Goal: Information Seeking & Learning: Learn about a topic

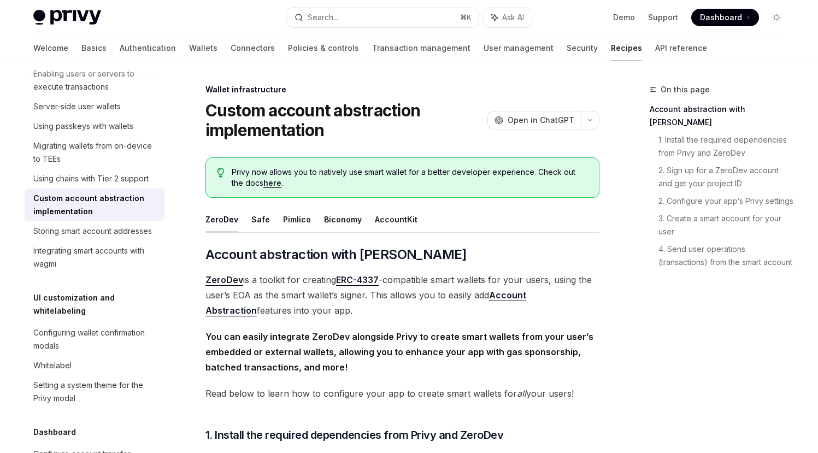
click at [285, 109] on h1 "Custom account abstraction implementation" at bounding box center [343, 119] width 277 height 39
click at [221, 23] on div "Privy Docs home page" at bounding box center [155, 17] width 245 height 15
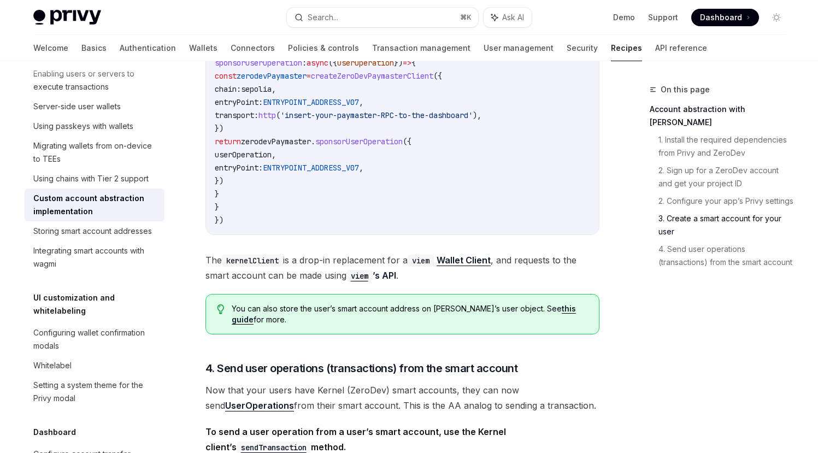
scroll to position [1950, 0]
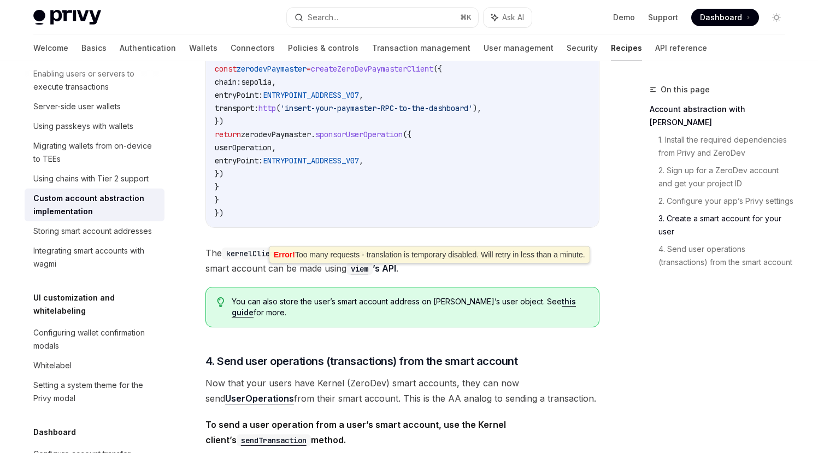
click at [327, 276] on span "The kernelClient is a drop-in replacement for a viem Wallet Client , and reques…" at bounding box center [402, 260] width 394 height 31
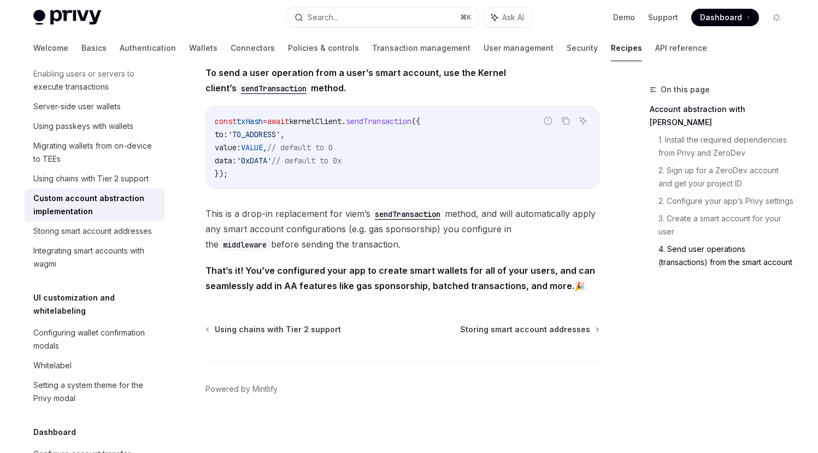
scroll to position [2318, 0]
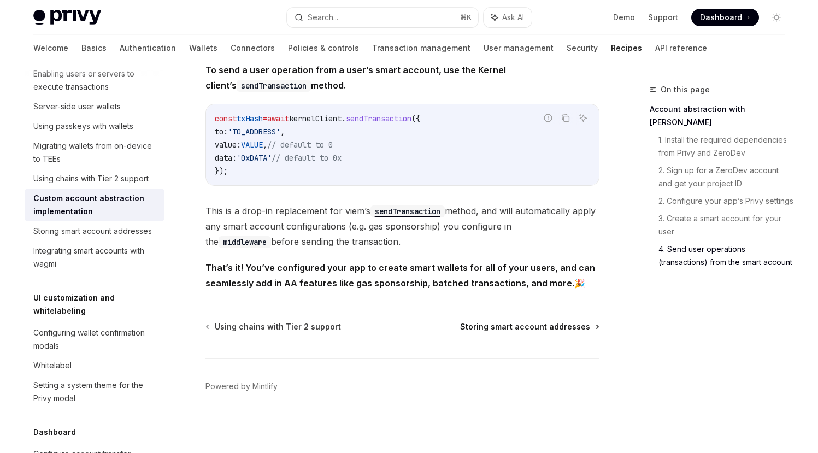
click at [547, 327] on span "Storing smart account addresses" at bounding box center [525, 326] width 130 height 11
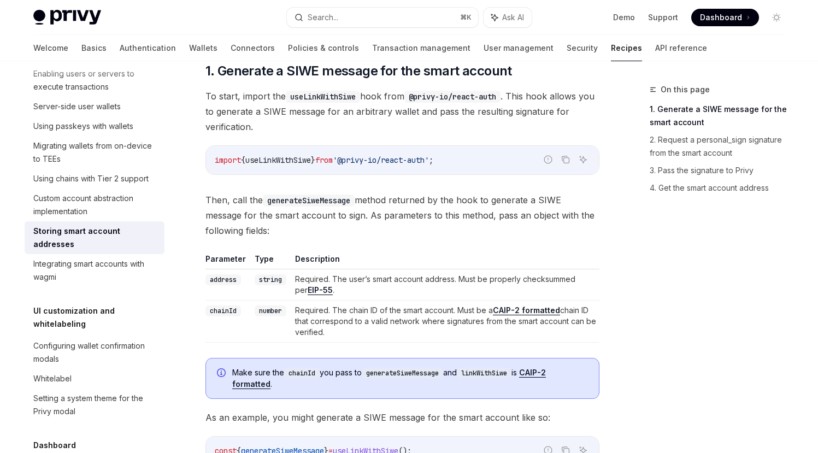
scroll to position [559, 0]
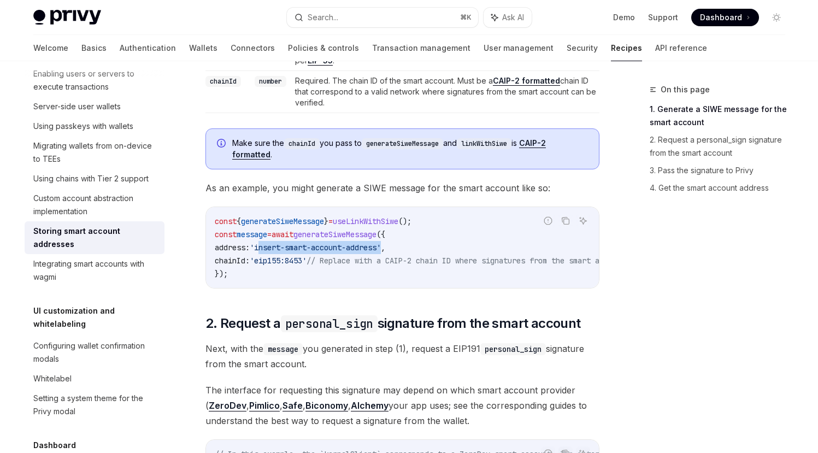
drag, startPoint x: 396, startPoint y: 245, endPoint x: 271, endPoint y: 242, distance: 125.6
click at [271, 242] on span "'insert-smart-account-address'" at bounding box center [315, 247] width 131 height 10
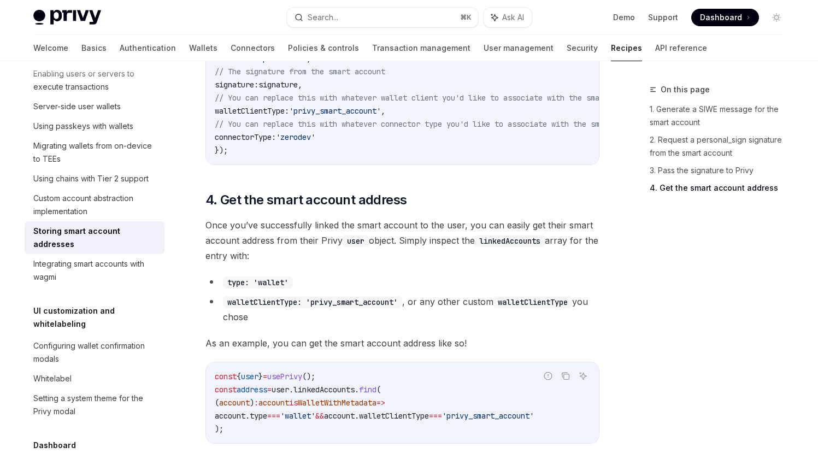
scroll to position [1602, 0]
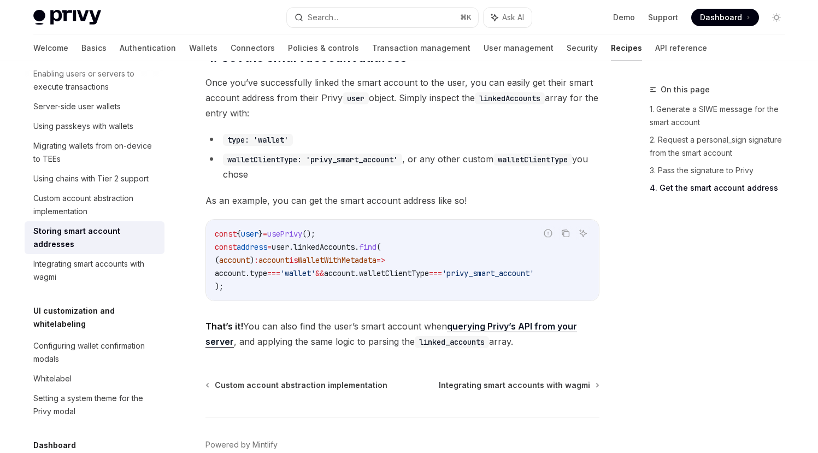
click at [88, 251] on div "Storing smart account addresses" at bounding box center [95, 237] width 125 height 26
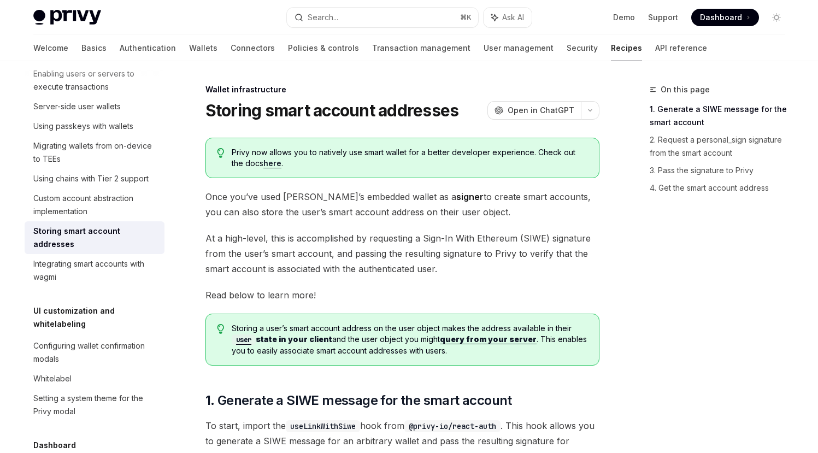
scroll to position [7, 0]
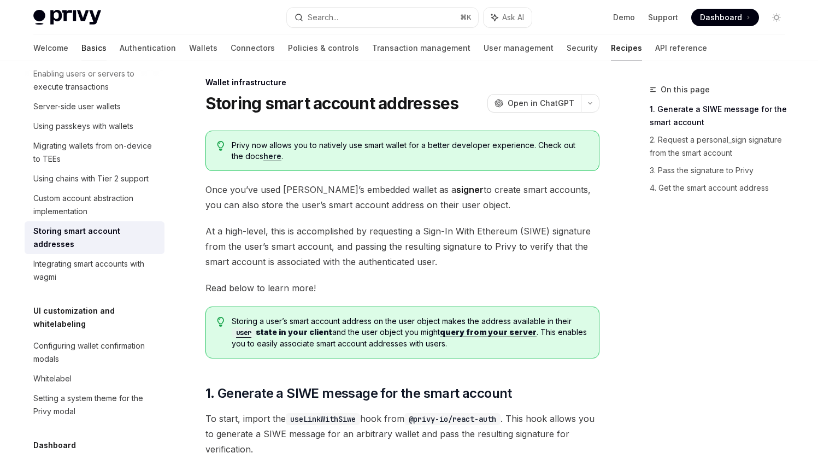
click at [81, 48] on link "Basics" at bounding box center [93, 48] width 25 height 26
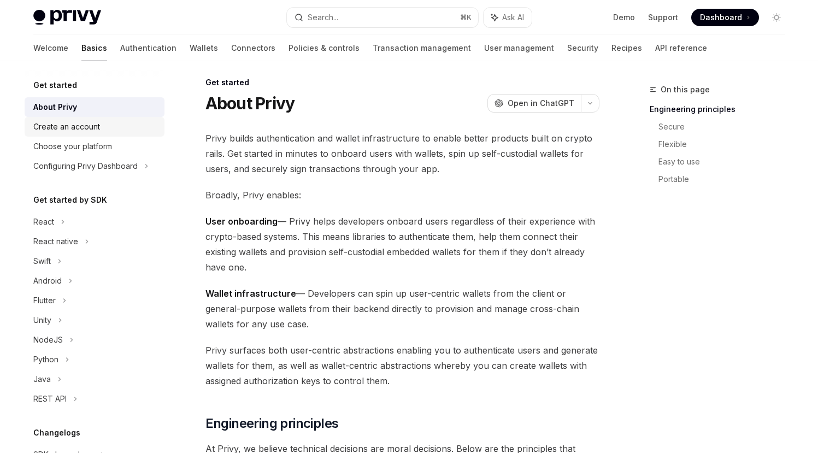
click at [72, 129] on div "Create an account" at bounding box center [66, 126] width 67 height 13
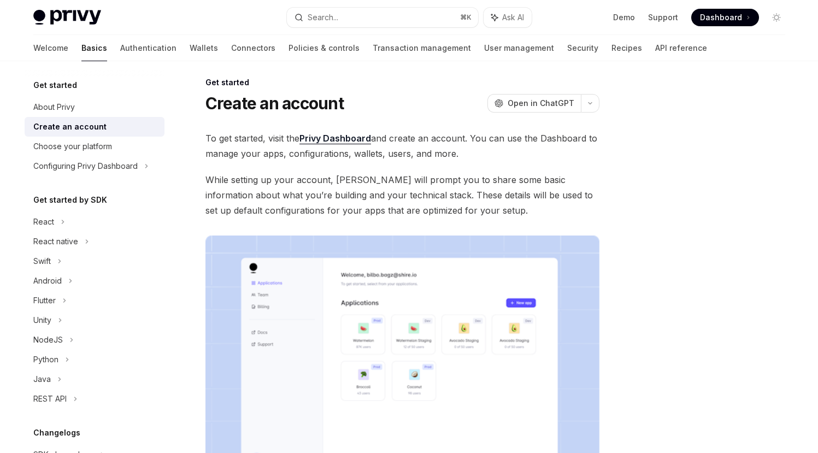
scroll to position [233, 0]
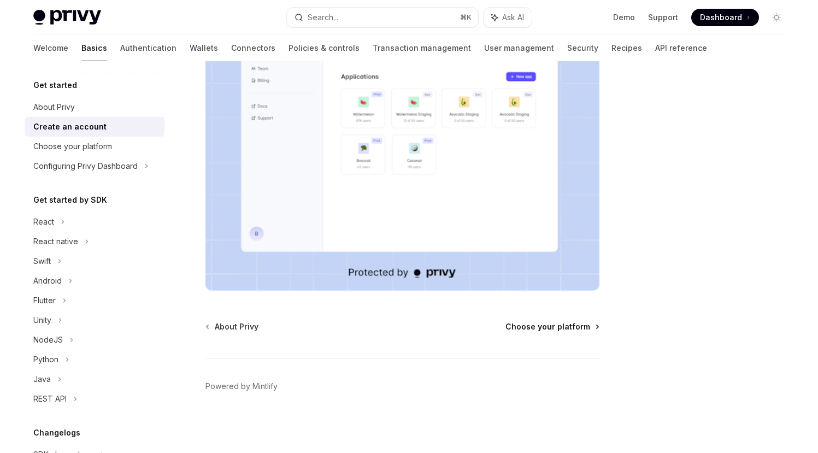
click at [548, 323] on span "Choose your platform" at bounding box center [547, 326] width 85 height 11
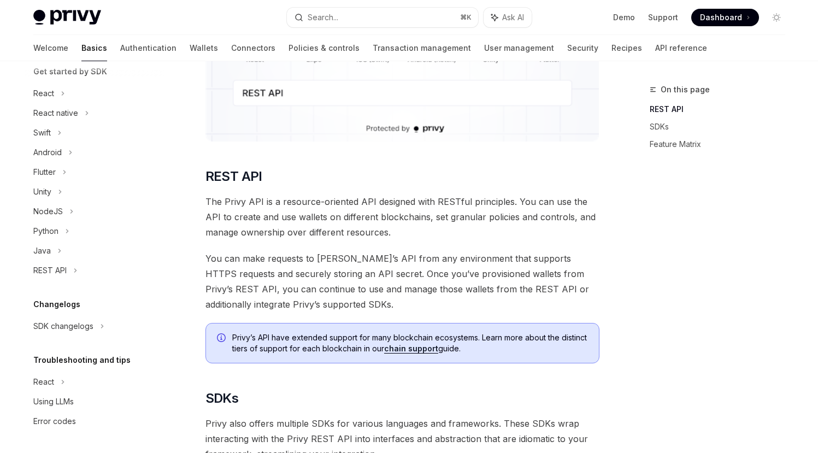
scroll to position [173, 0]
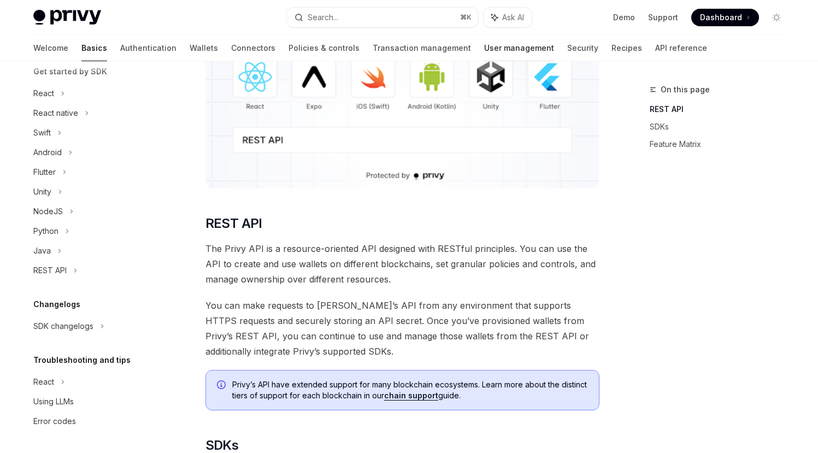
click at [484, 49] on link "User management" at bounding box center [519, 48] width 70 height 26
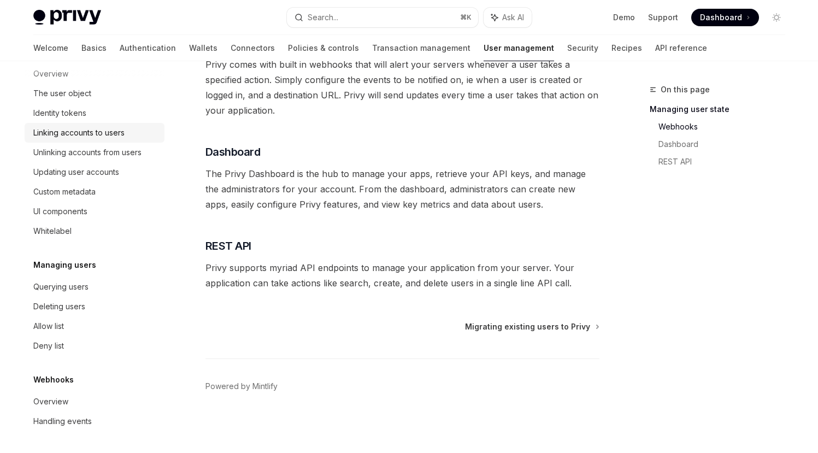
scroll to position [179, 0]
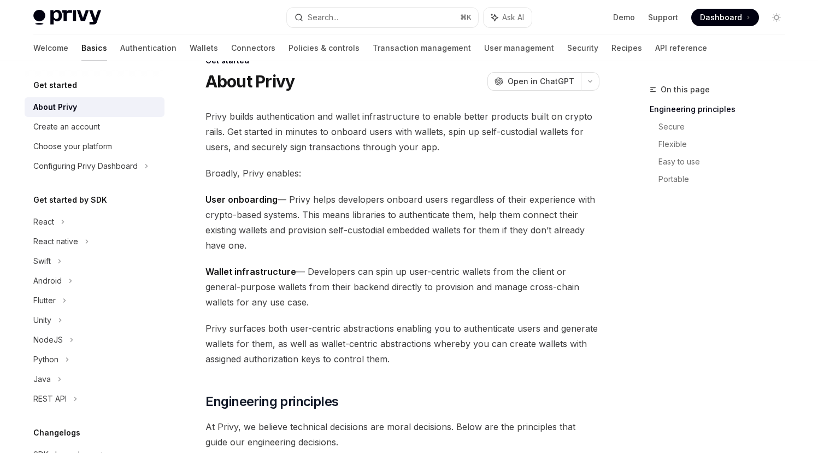
scroll to position [7, 0]
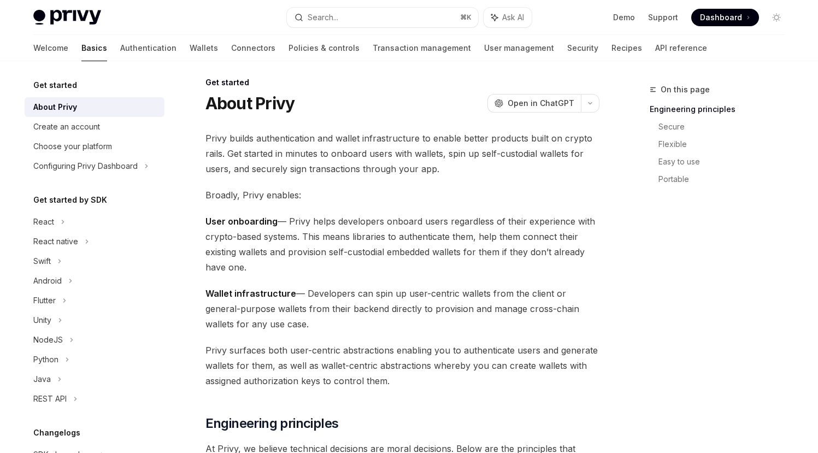
scroll to position [375, 0]
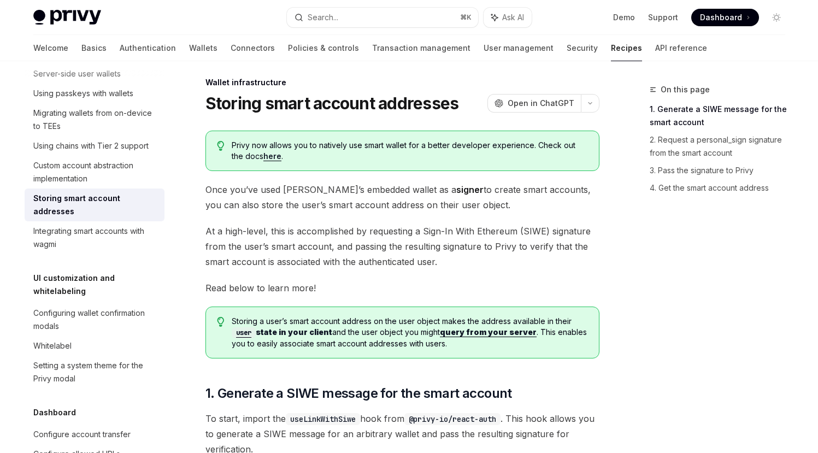
click at [269, 160] on span "Privy now allows you to natively use smart wallet for a better developer experi…" at bounding box center [410, 151] width 356 height 22
click at [264, 158] on link "here" at bounding box center [272, 156] width 18 height 10
type textarea "*"
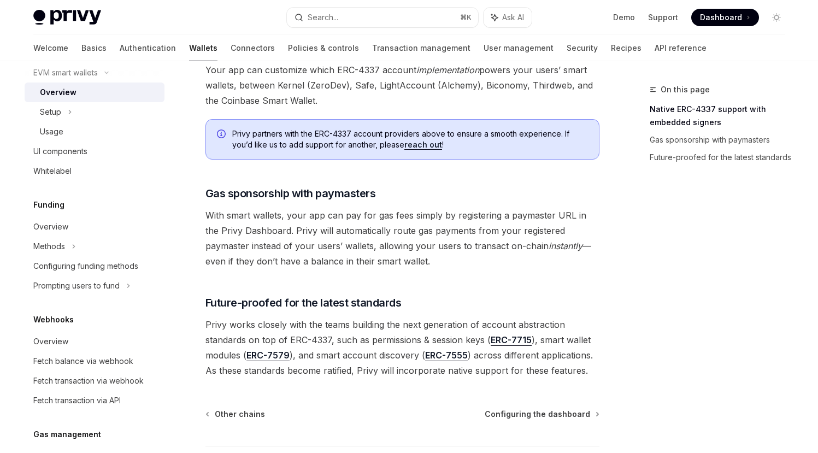
scroll to position [856, 0]
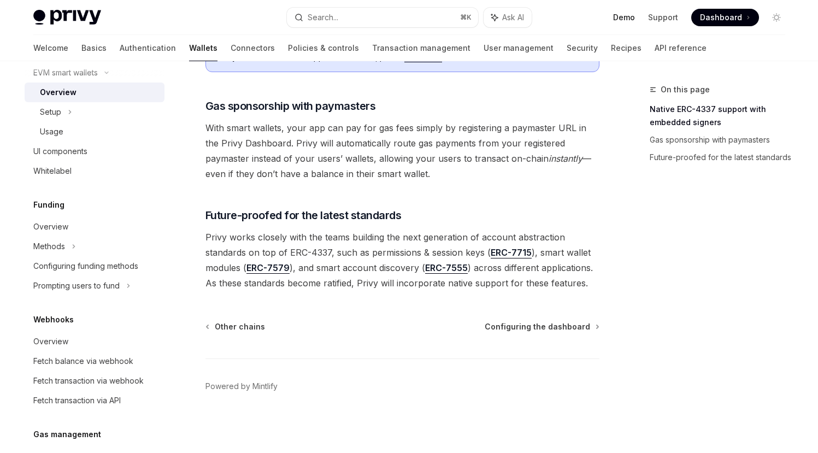
click at [630, 15] on link "Demo" at bounding box center [624, 17] width 22 height 11
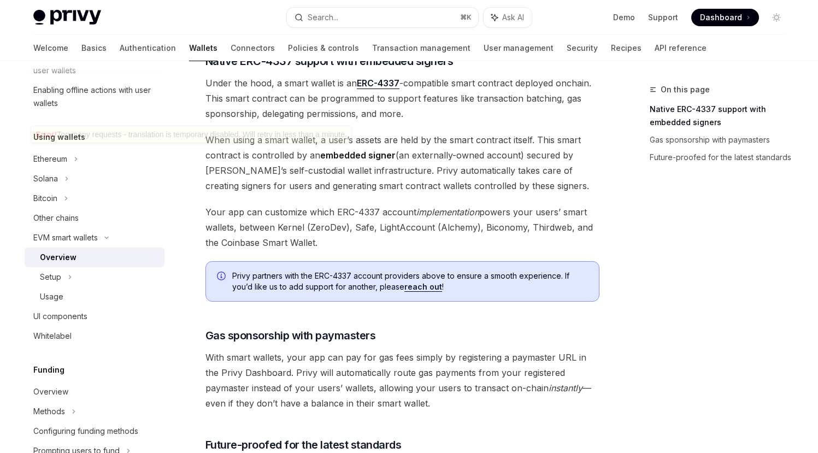
scroll to position [712, 0]
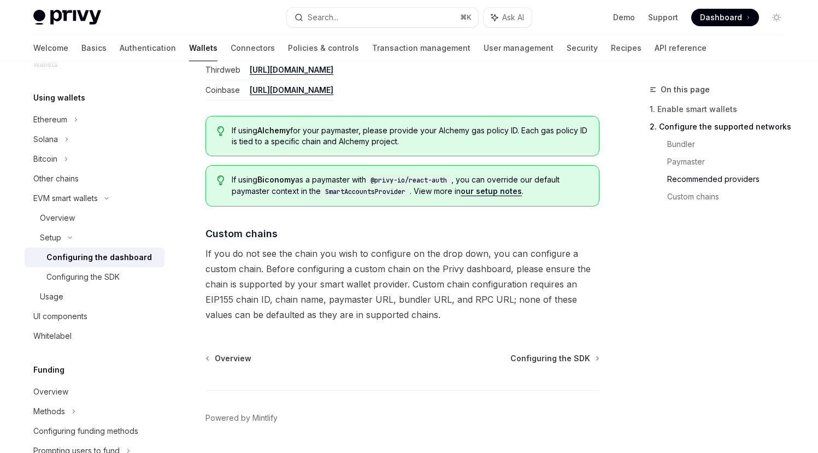
scroll to position [1496, 0]
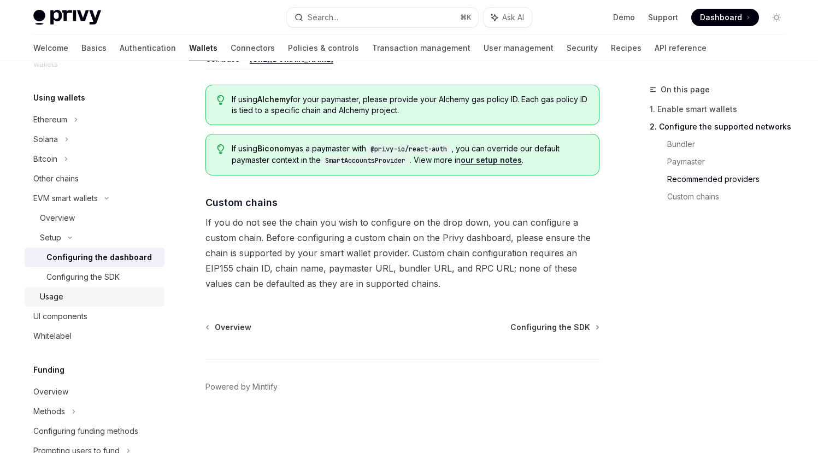
click at [116, 292] on div "Usage" at bounding box center [99, 296] width 118 height 13
type textarea "*"
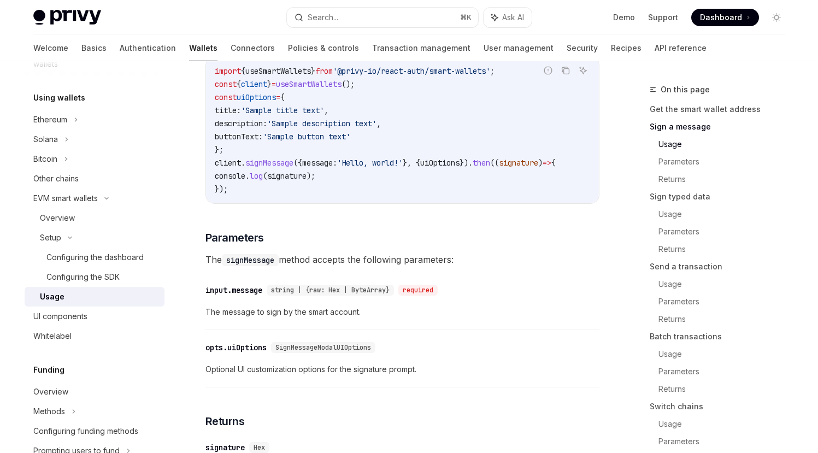
scroll to position [279, 0]
